Goal: Contribute content: Add original content to the website for others to see

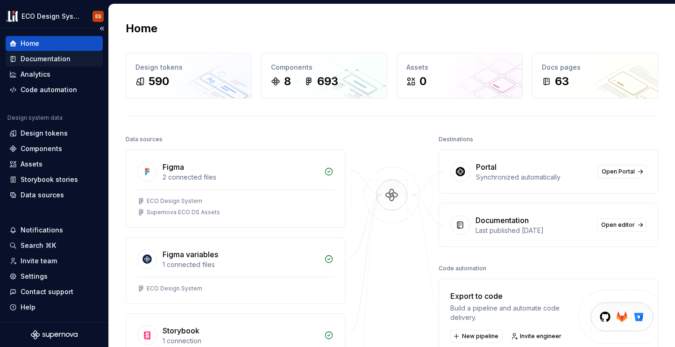
click at [35, 62] on div "Documentation" at bounding box center [46, 58] width 50 height 9
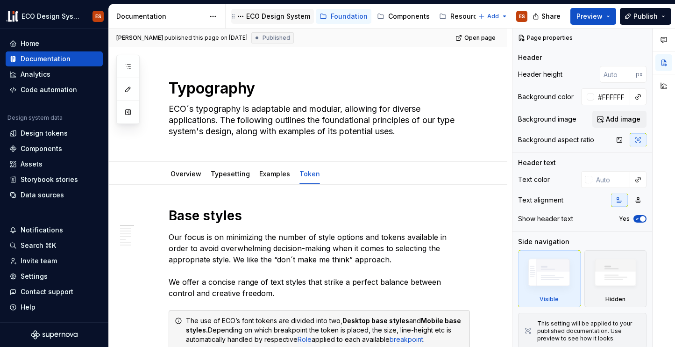
click at [260, 18] on div "ECO Design System" at bounding box center [278, 16] width 64 height 9
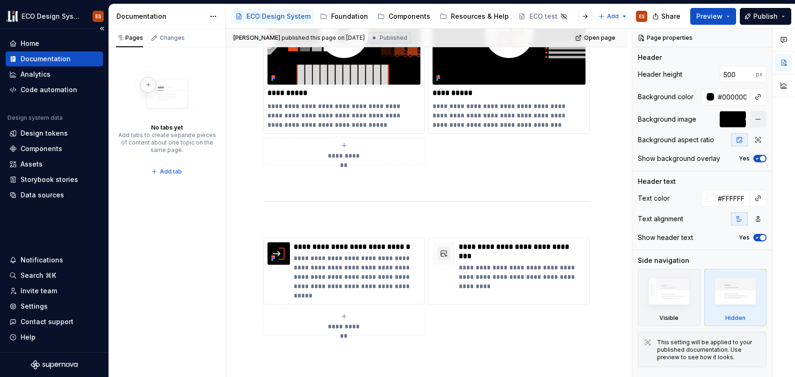
scroll to position [446, 0]
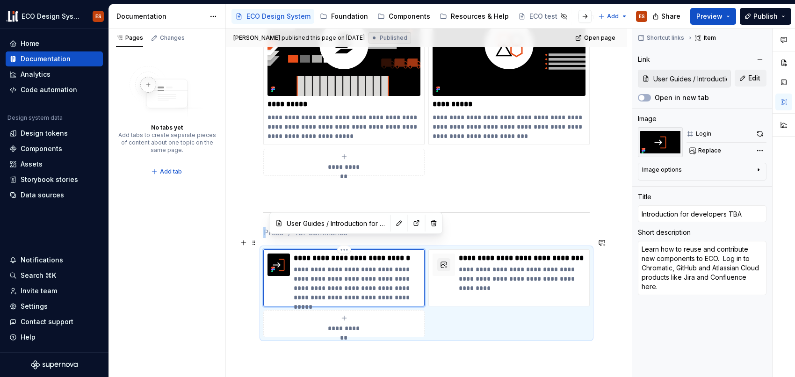
click at [300, 253] on div "**********" at bounding box center [357, 277] width 127 height 49
click at [675, 149] on button "Replace" at bounding box center [705, 150] width 39 height 13
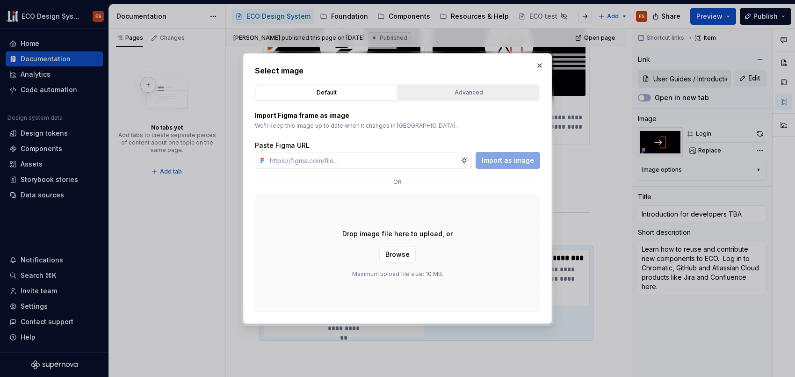
click at [465, 96] on div "Advanced" at bounding box center [468, 92] width 135 height 9
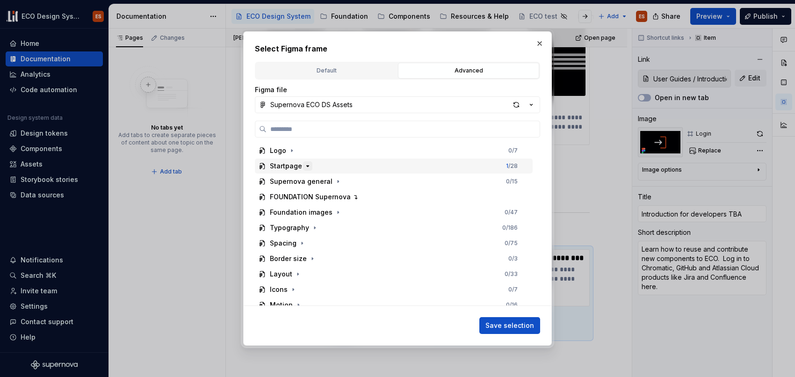
click at [307, 166] on icon "button" at bounding box center [308, 165] width 2 height 1
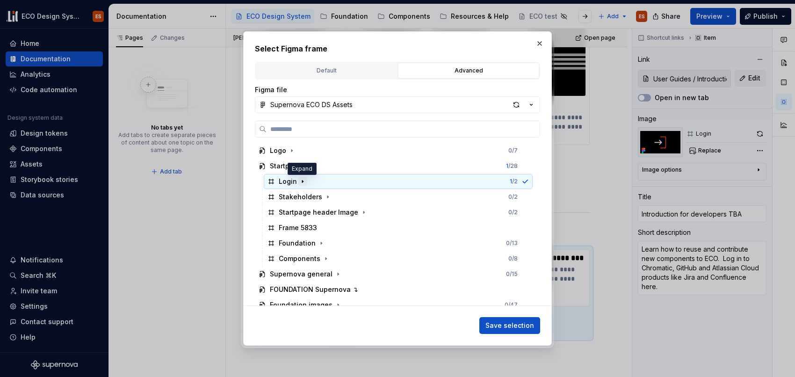
click at [302, 181] on icon "button" at bounding box center [302, 181] width 1 height 2
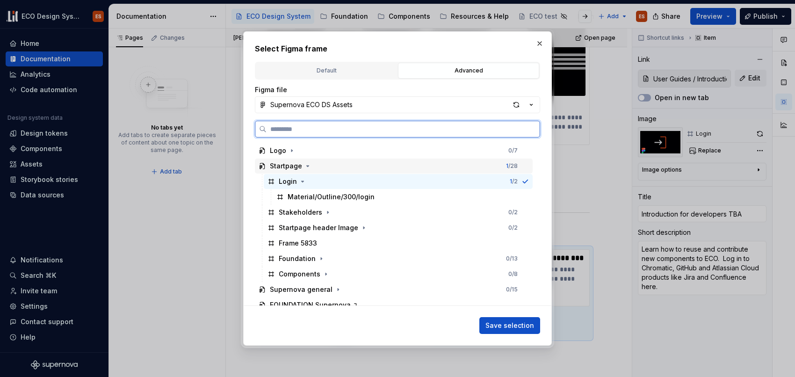
click at [295, 167] on div "Startpage" at bounding box center [286, 165] width 32 height 9
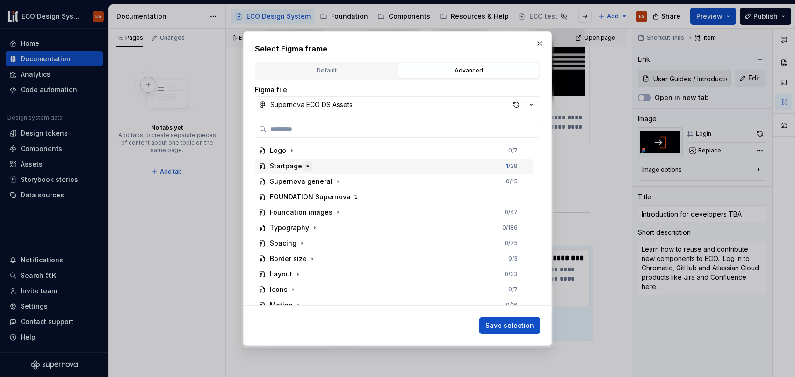
click at [304, 165] on icon "button" at bounding box center [307, 165] width 7 height 7
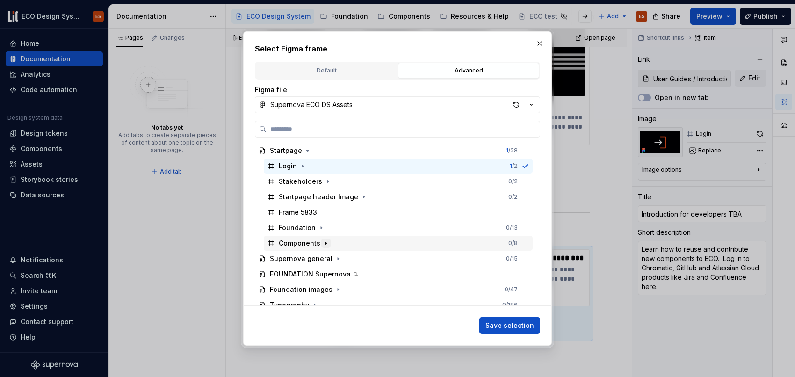
scroll to position [20, 0]
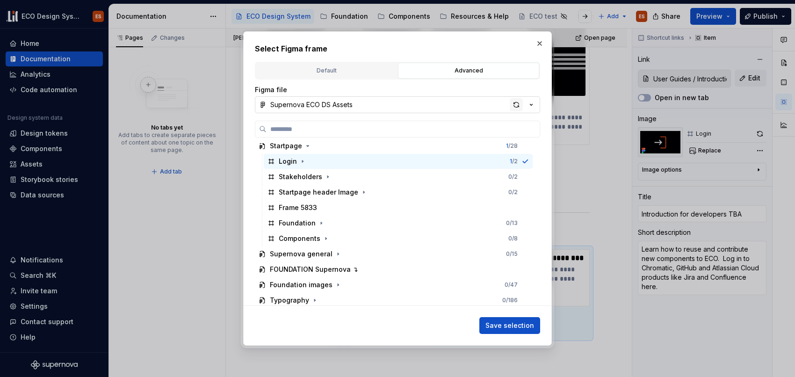
click at [519, 102] on div "button" at bounding box center [515, 104] width 13 height 13
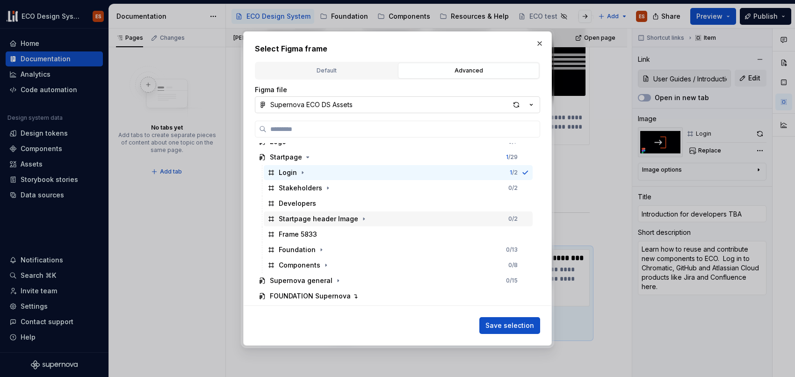
scroll to position [9, 0]
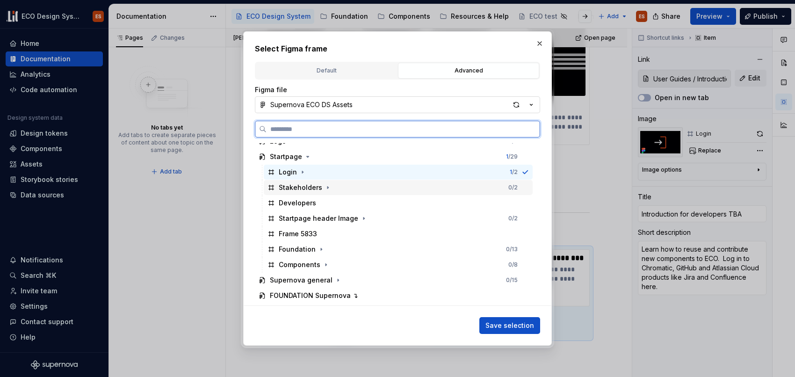
click at [311, 189] on div "Stakeholders" at bounding box center [300, 187] width 43 height 9
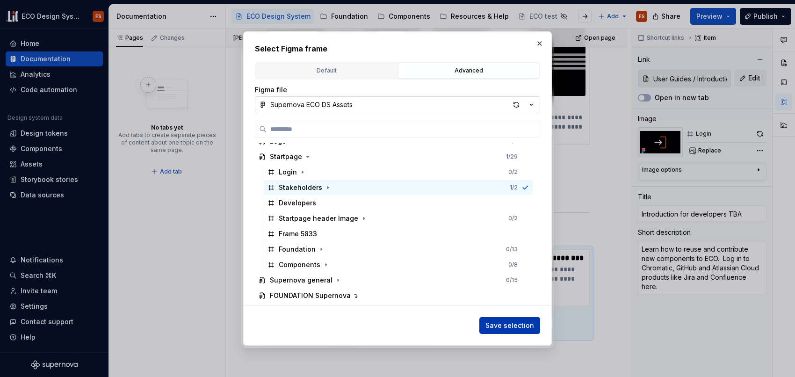
click at [528, 322] on span "Save selection" at bounding box center [509, 325] width 49 height 9
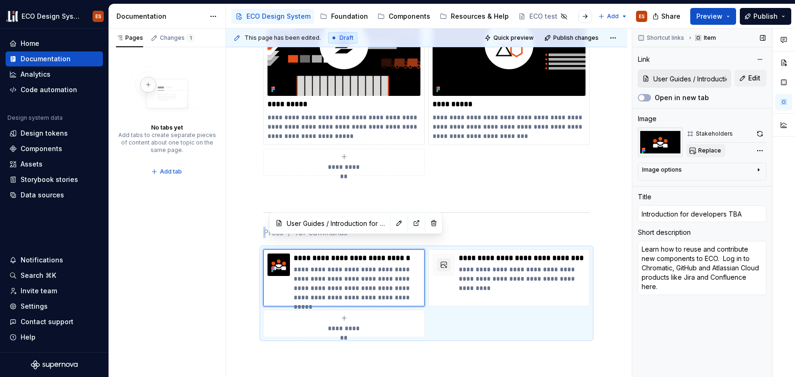
click at [675, 148] on span "Replace" at bounding box center [709, 150] width 23 height 7
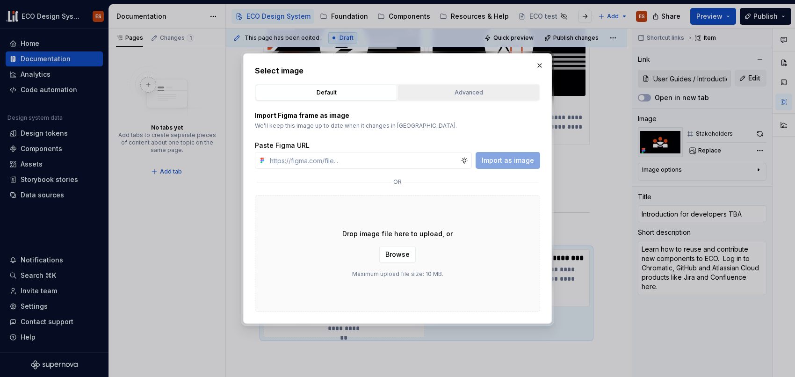
click at [430, 92] on div "Advanced" at bounding box center [468, 92] width 135 height 9
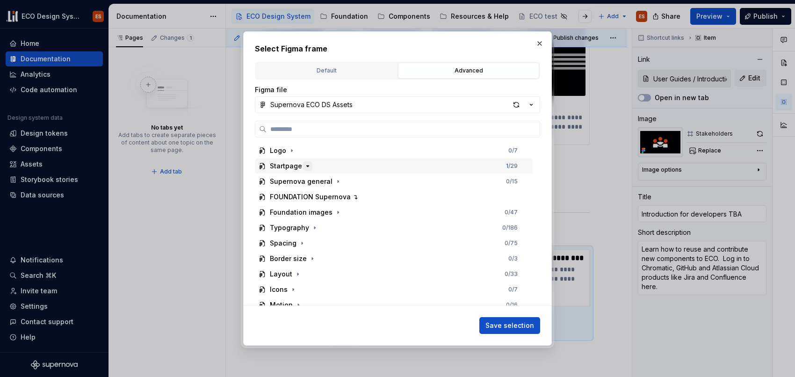
click at [304, 168] on icon "button" at bounding box center [307, 165] width 7 height 7
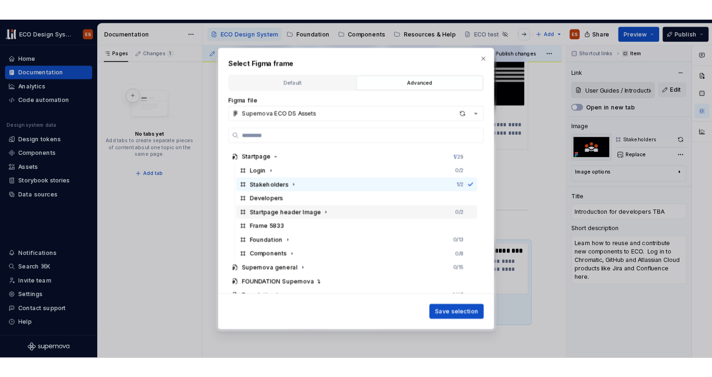
scroll to position [17, 0]
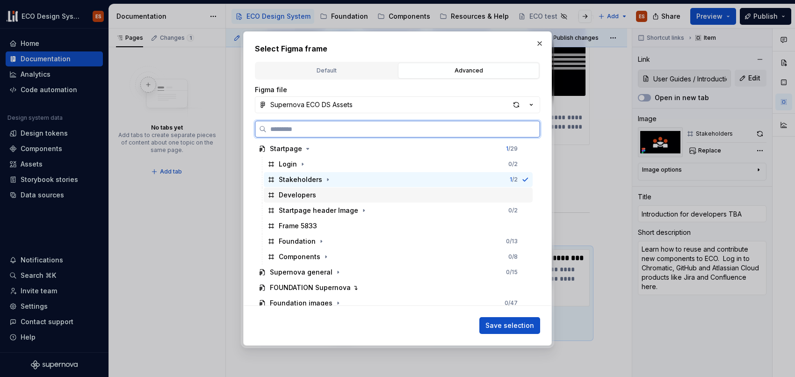
click at [300, 198] on div "Developers" at bounding box center [297, 194] width 37 height 9
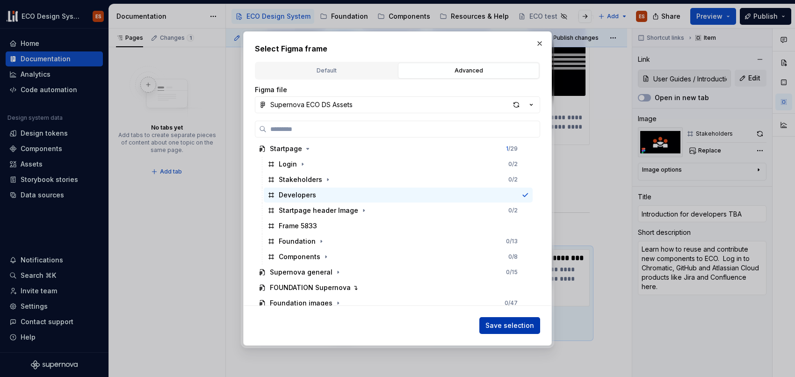
click at [532, 322] on span "Save selection" at bounding box center [509, 325] width 49 height 9
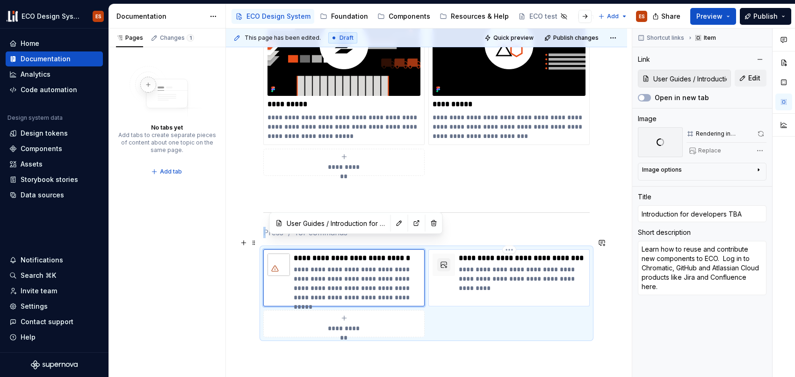
type textarea "*"
type input "User Guides / Introduction for Stakeholders"
click at [460, 253] on div "**********" at bounding box center [522, 272] width 127 height 39
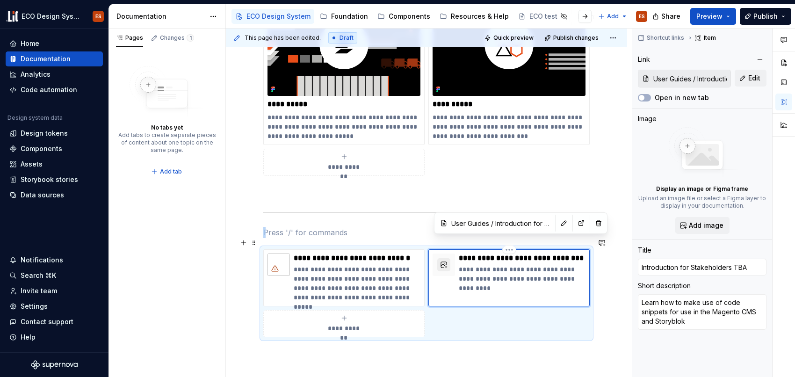
click at [442, 258] on button "button" at bounding box center [443, 264] width 13 height 13
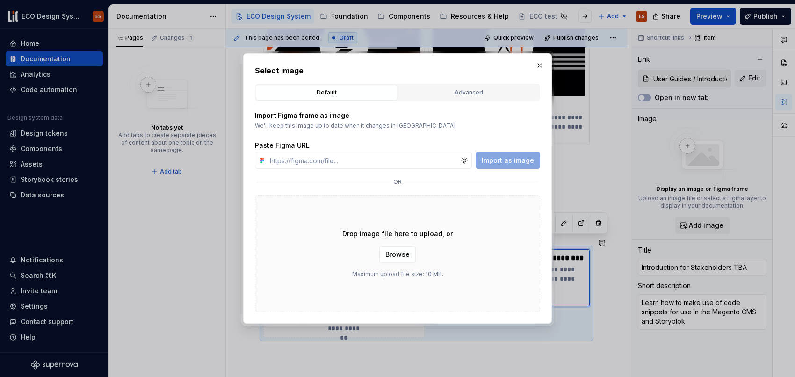
drag, startPoint x: 450, startPoint y: 93, endPoint x: 447, endPoint y: 105, distance: 11.7
click at [450, 94] on div "Advanced" at bounding box center [468, 92] width 135 height 9
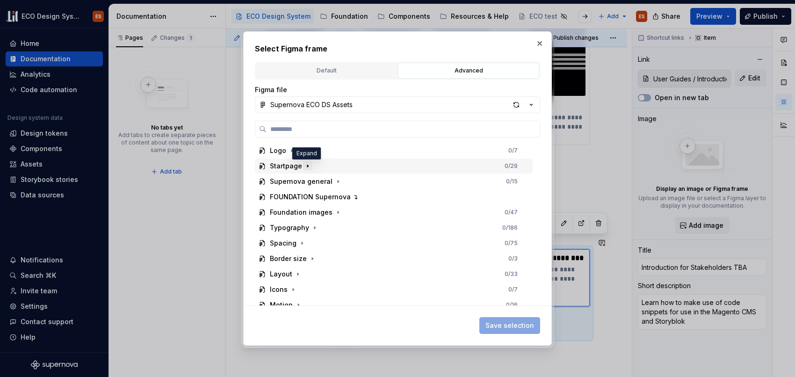
click at [304, 164] on icon "button" at bounding box center [307, 165] width 7 height 7
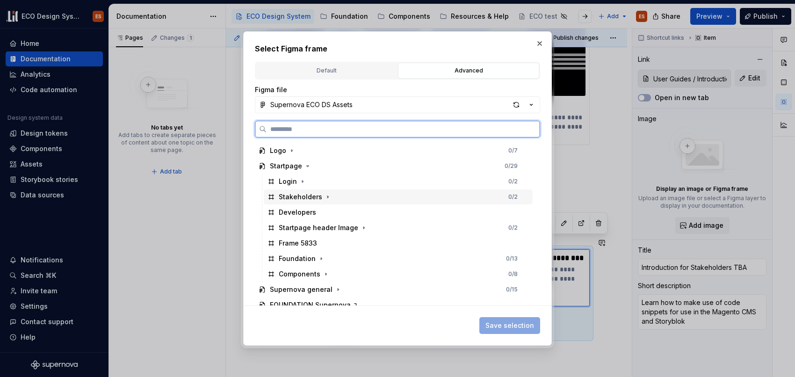
click at [304, 199] on div "Stakeholders" at bounding box center [300, 196] width 43 height 9
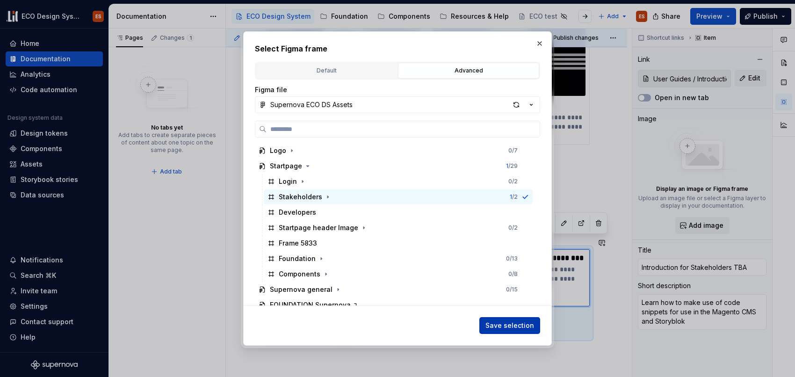
click at [523, 326] on span "Save selection" at bounding box center [509, 325] width 49 height 9
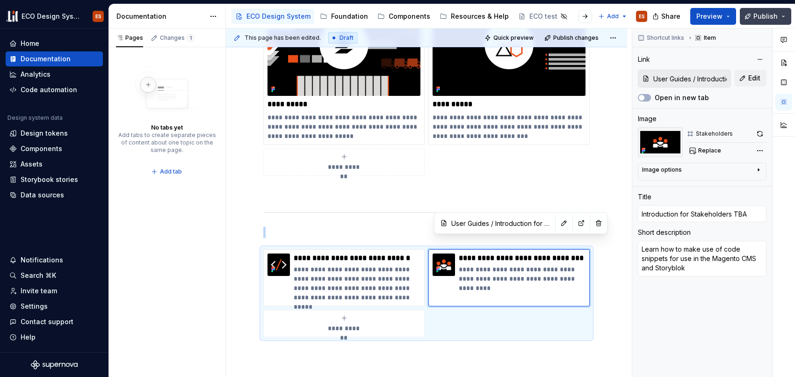
click at [675, 17] on span "Publish" at bounding box center [765, 16] width 24 height 9
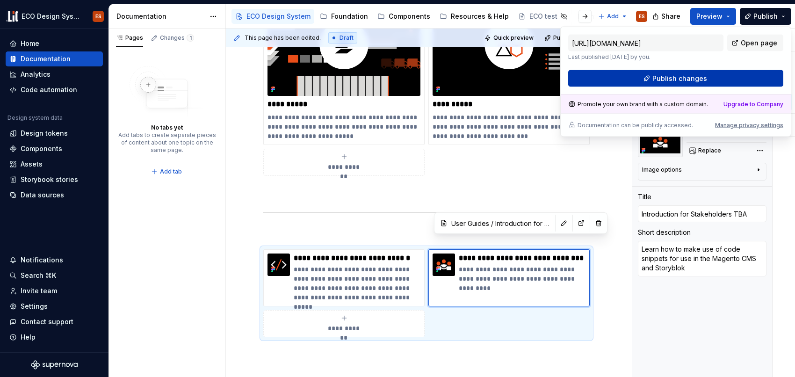
click at [675, 83] on button "Publish changes" at bounding box center [675, 78] width 215 height 17
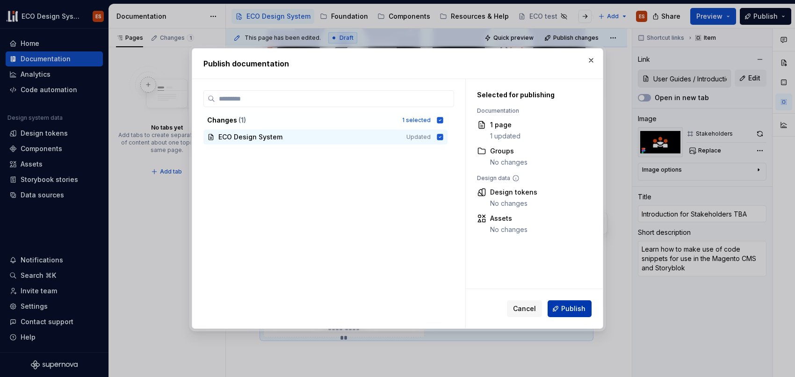
click at [571, 308] on span "Publish" at bounding box center [573, 308] width 24 height 9
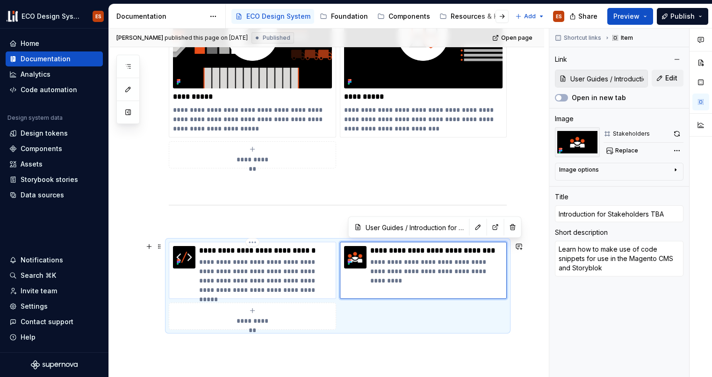
click at [264, 290] on p "**********" at bounding box center [265, 275] width 132 height 37
type textarea "*"
type input "User Guides / Introduction for Developers"
type input "Introduction for developers TBA"
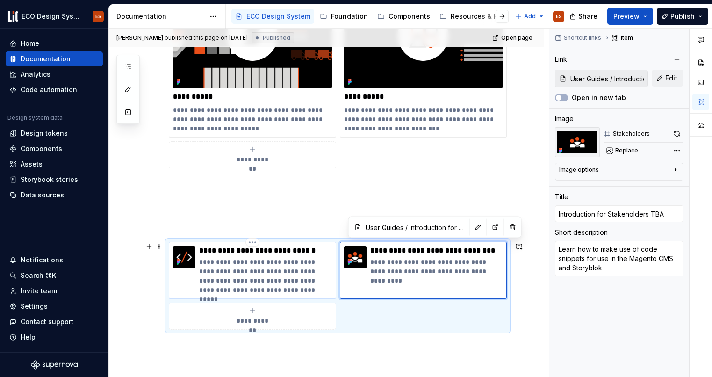
type textarea "Learn how to reuse and contribute new components to ECO. Log in to Chromatic, G…"
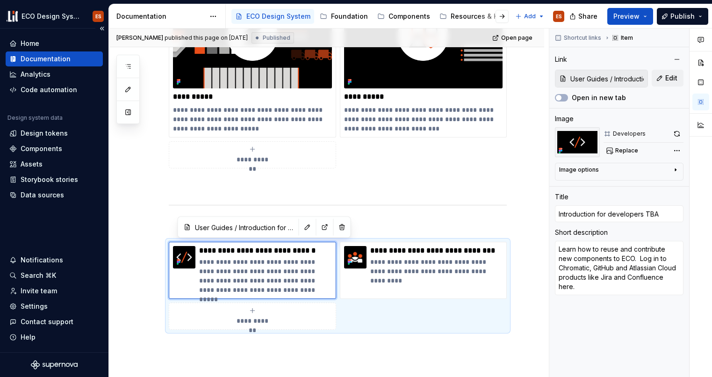
type textarea "*"
type textarea "Learn how to reuse and contribute new components to ECO. Log in to Chromatic, G…"
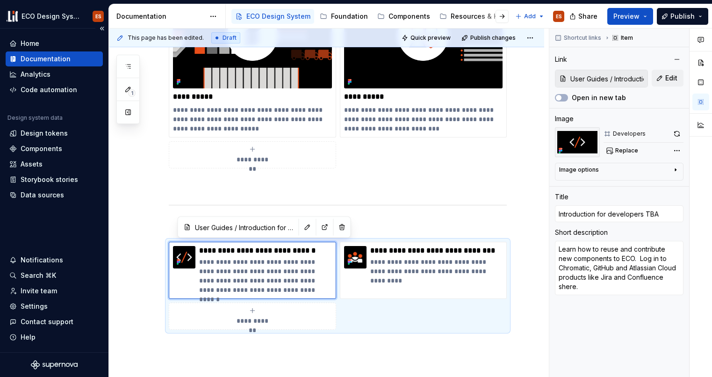
type textarea "*"
type textarea "Learn how to reuse and contribute new components to ECO. Log in to Chromatic, G…"
type textarea "*"
type textarea "Learn how to reuse and contribute new components to ECO. Log in to Chromatic, G…"
type textarea "*"
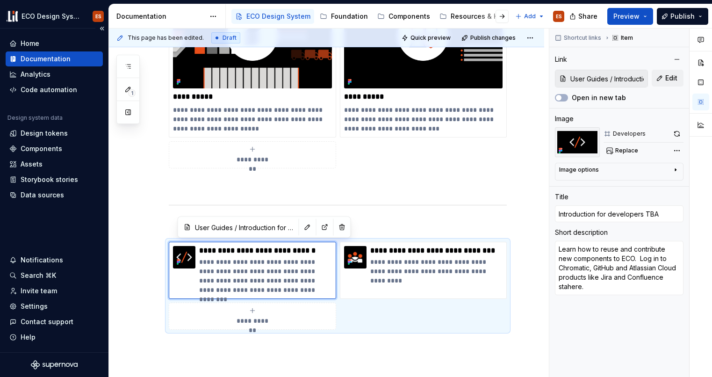
type textarea "Learn how to reuse and contribute new components to ECO. Log in to Chromatic, G…"
type textarea "*"
type textarea "Learn how to reuse and contribute new components to ECO. Log in to Chromatic, G…"
type textarea "*"
type textarea "Learn how to reuse and contribute new components to ECO. Log in to Chromatic, G…"
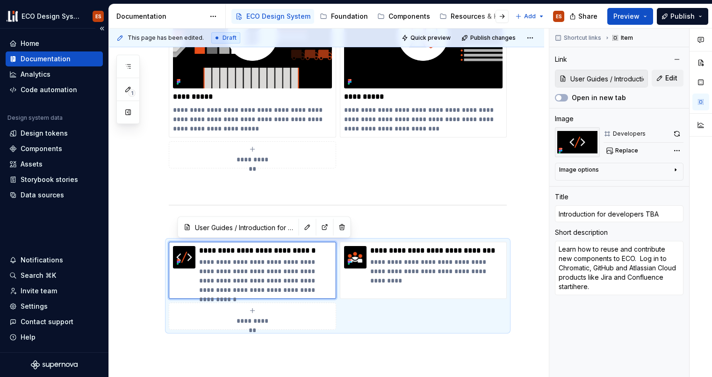
type textarea "*"
type textarea "Learn how to reuse and contribute new components to ECO. Log in to Chromatic, G…"
type textarea "*"
type textarea "Learn how to reuse and contribute new components to ECO. Log in to Chromatic, G…"
type textarea "*"
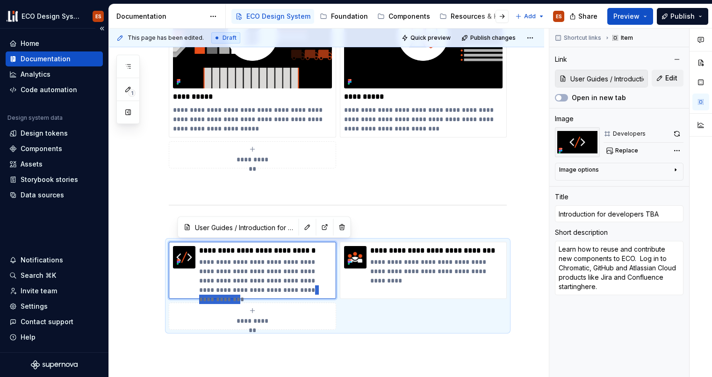
type textarea "Learn how to reuse and contribute new components to ECO. Log in to Chromatic, G…"
click at [200, 259] on p "**********" at bounding box center [265, 275] width 132 height 37
type textarea "*"
type textarea "gLearn how to reuse and contribute new components to ECO. Log in to Chromatic, …"
type textarea "*"
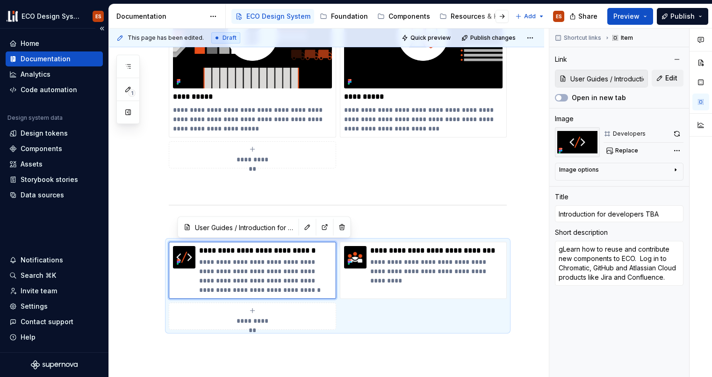
type textarea "goLearn how to reuse and contribute new components to ECO. Log in to Chromatic,…"
type textarea "*"
type textarea "go Learn how to reuse and contribute new components to ECO. Log in to Chromatic…"
type textarea "*"
type textarea "go hLearn how to reuse and contribute new components to ECO. Log in to Chromati…"
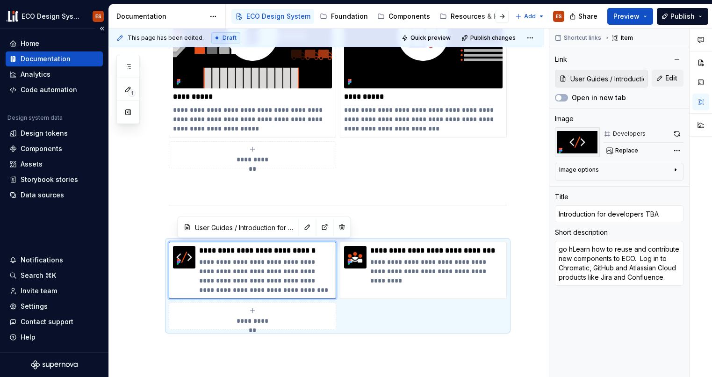
type textarea "*"
type textarea "go heLearn how to reuse and contribute new components to ECO. Log in to Chromat…"
type textarea "*"
type textarea "go herLearn how to reuse and contribute new components to ECO. Log in to Chroma…"
type textarea "*"
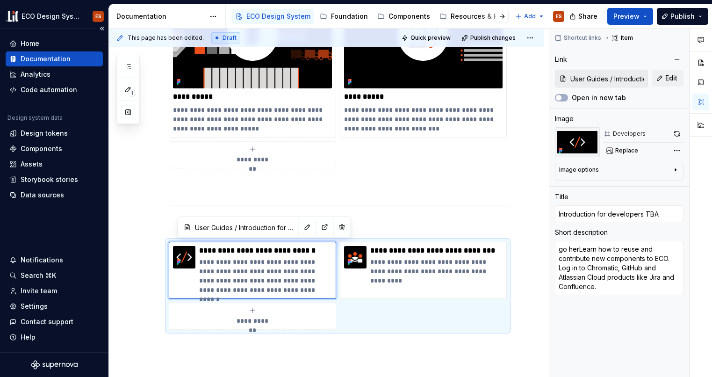
type textarea "go hereLearn how to reuse and contribute new components to ECO. Log in to Chrom…"
type textarea "*"
type textarea "go here Learn how to reuse and contribute new components to ECO. Log in to Chro…"
type textarea "*"
type textarea "go here tLearn how to reuse and contribute new components to ECO. Log in to Chr…"
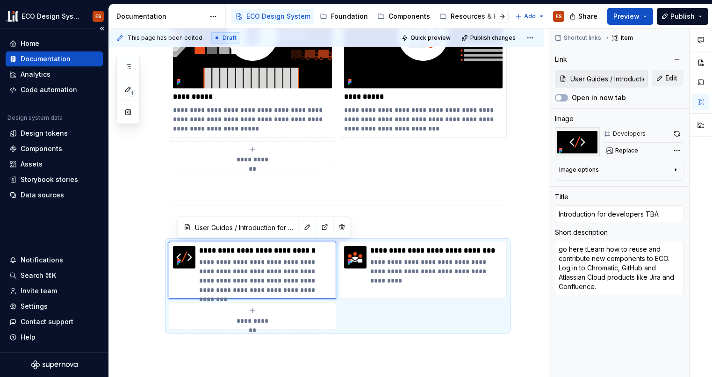
type textarea "*"
type textarea "go here toLearn how to reuse and contribute new components to ECO. Log in to Ch…"
type textarea "*"
type textarea "go here to Learn how to reuse and contribute new components to ECO. Log in to C…"
type textarea "*"
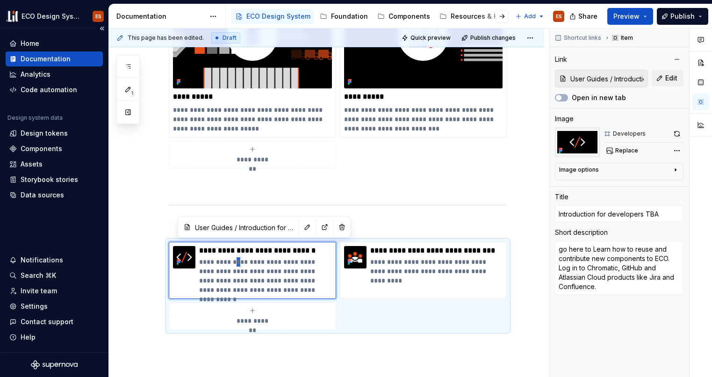
type textarea "go here to learn how to reuse and contribute new components to ECO. Log in to C…"
type textarea "*"
type textarea "Go here to learn how to reuse and contribute new components to ECO. Log in to C…"
click at [671, 15] on button "Publish" at bounding box center [682, 16] width 51 height 17
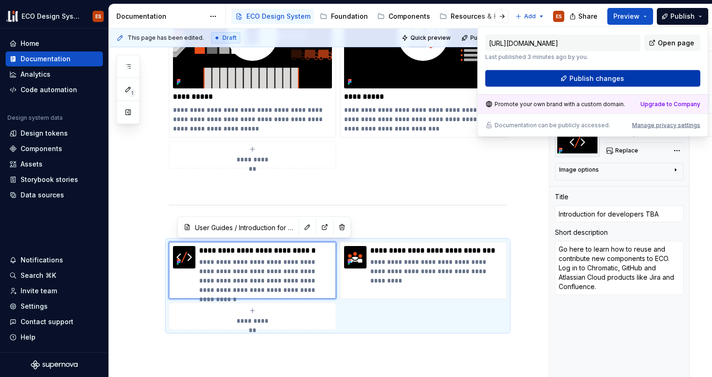
click at [656, 82] on button "Publish changes" at bounding box center [592, 78] width 215 height 17
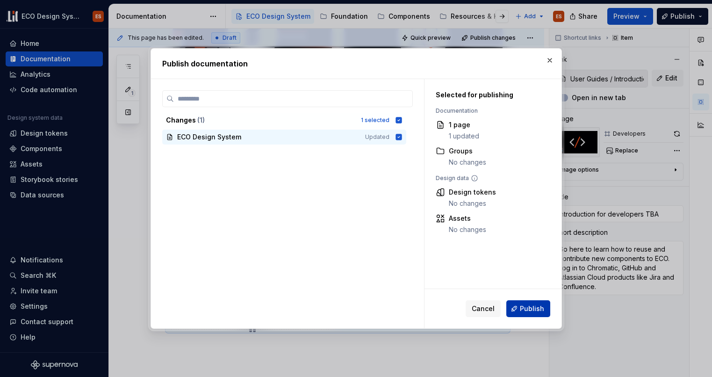
click at [523, 311] on span "Publish" at bounding box center [532, 308] width 24 height 9
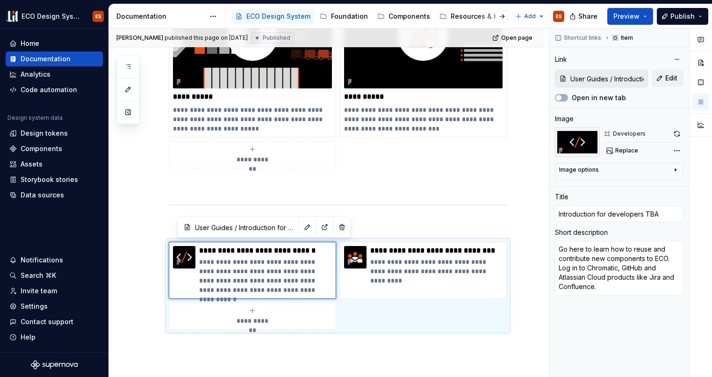
type textarea "*"
